Goal: Information Seeking & Learning: Learn about a topic

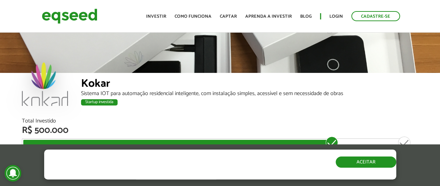
click at [370, 162] on button "Aceitar" at bounding box center [366, 162] width 61 height 11
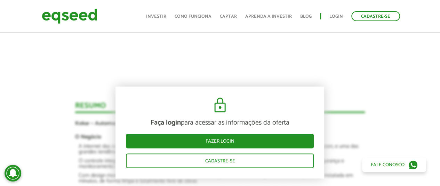
scroll to position [626, 0]
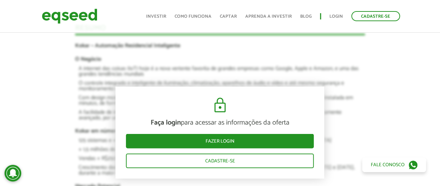
click at [386, 88] on div "Faça login para acessar as informações da oferta Fazer login Cadastre-se [GEOGR…" at bounding box center [220, 175] width 450 height 514
click at [85, 89] on article "Faça login para acessar as informações da oferta Fazer login Cadastre-se [GEOGR…" at bounding box center [220, 172] width 290 height 508
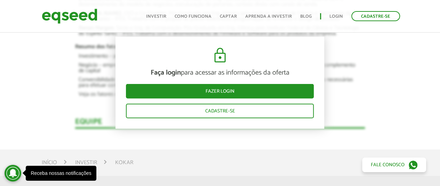
scroll to position [870, 0]
